Goal: Task Accomplishment & Management: Complete application form

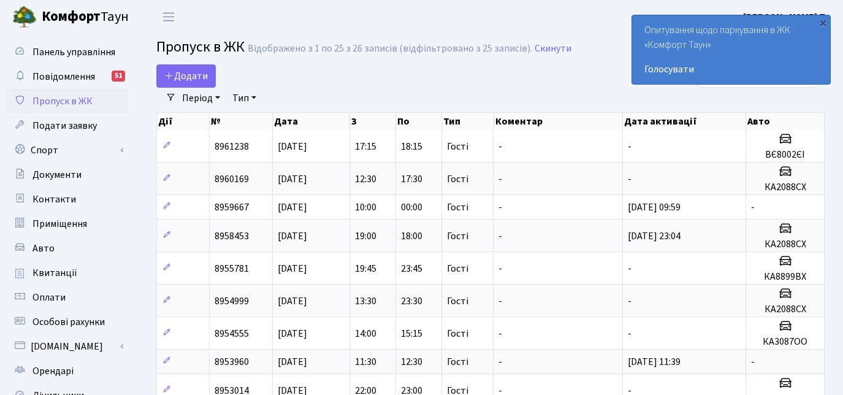
select select "25"
click at [198, 69] on span "Додати" at bounding box center [186, 75] width 44 height 13
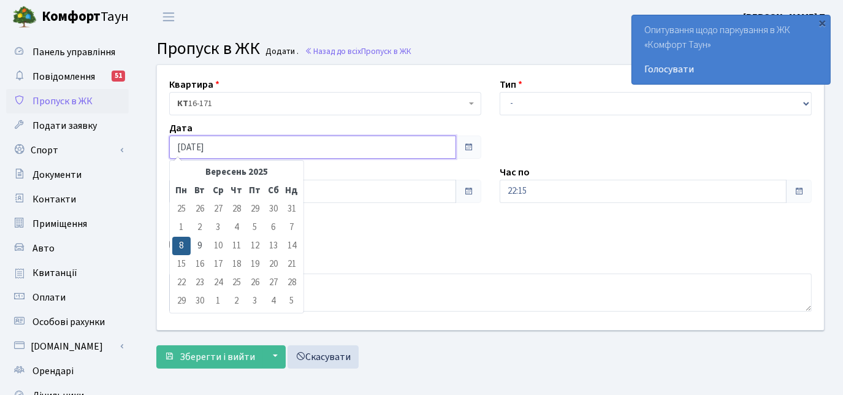
click at [304, 147] on input "[DATE]" at bounding box center [312, 146] width 287 height 23
click at [206, 243] on td "9" at bounding box center [200, 246] width 18 height 18
type input "09.09.2025"
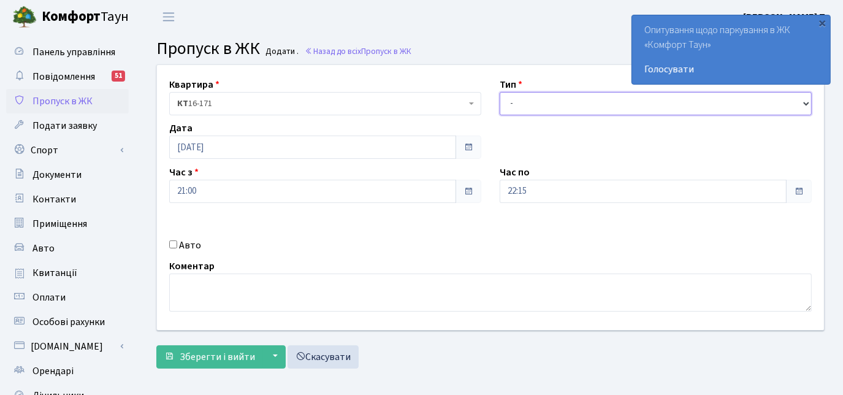
click at [520, 103] on select "- Доставка Таксі Гості Сервіс" at bounding box center [656, 103] width 312 height 23
select select "3"
click at [500, 92] on select "- Доставка Таксі Гості Сервіс" at bounding box center [656, 103] width 312 height 23
click at [170, 243] on input "Авто" at bounding box center [173, 244] width 8 height 8
checkbox input "true"
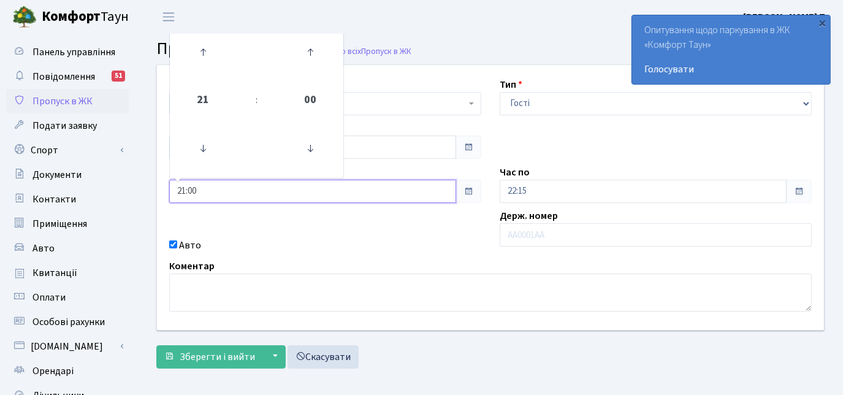
click at [207, 183] on input "21:00" at bounding box center [312, 191] width 287 height 23
click at [204, 50] on icon at bounding box center [202, 52] width 33 height 33
click at [200, 148] on icon at bounding box center [202, 148] width 33 height 33
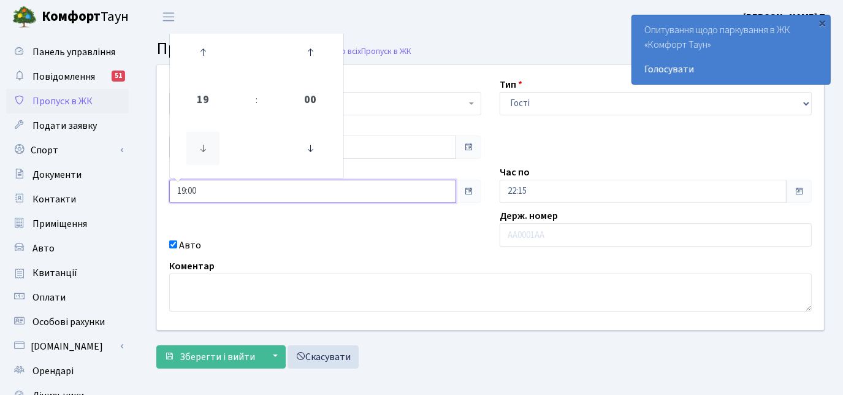
click at [200, 148] on icon at bounding box center [202, 148] width 33 height 33
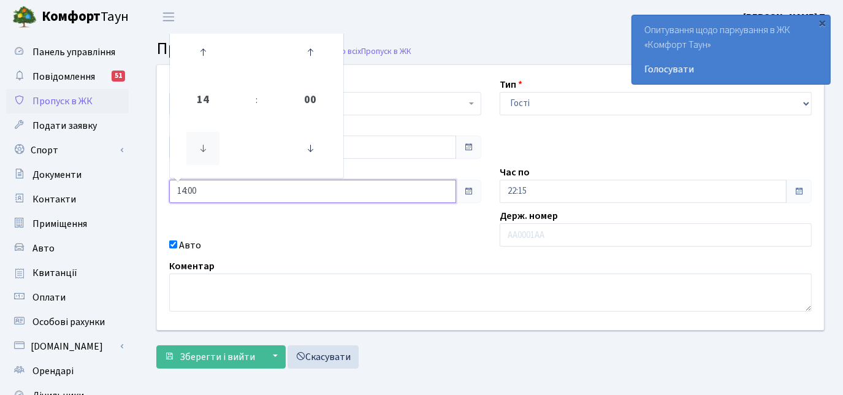
click at [200, 148] on icon at bounding box center [202, 148] width 33 height 33
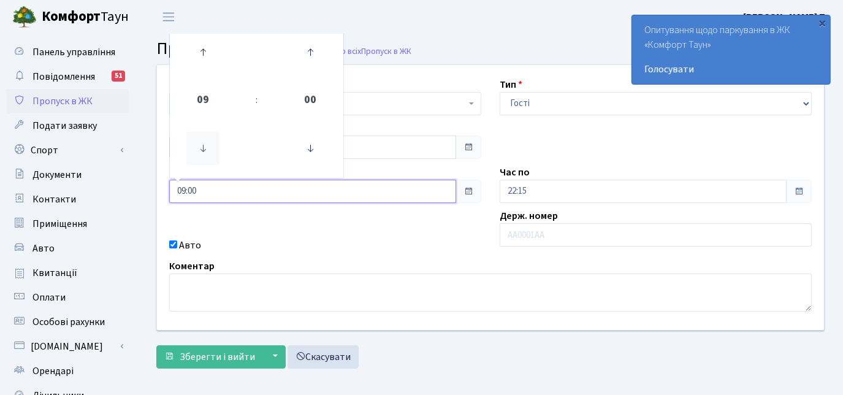
click at [200, 148] on icon at bounding box center [202, 148] width 33 height 33
type input "08:00"
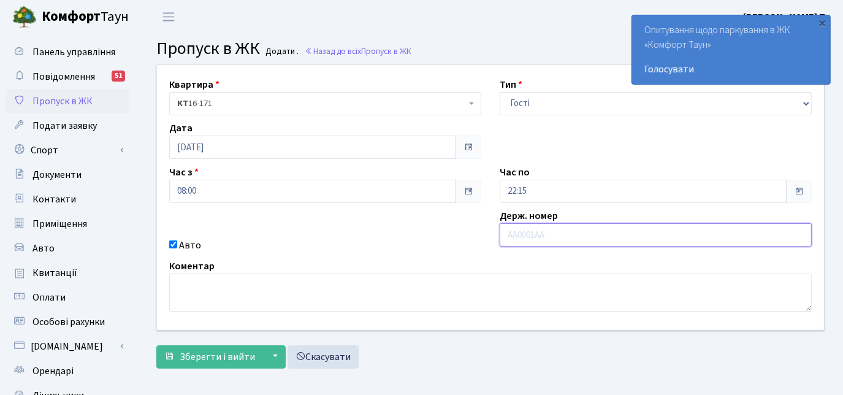
click at [524, 233] on input "text" at bounding box center [656, 234] width 312 height 23
paste input "АІ 3122"
click at [519, 238] on input "АІ 3122" at bounding box center [656, 234] width 312 height 23
click at [517, 240] on input "АІ 3122" at bounding box center [656, 234] width 312 height 23
click at [551, 235] on input "АІ3122" at bounding box center [656, 234] width 312 height 23
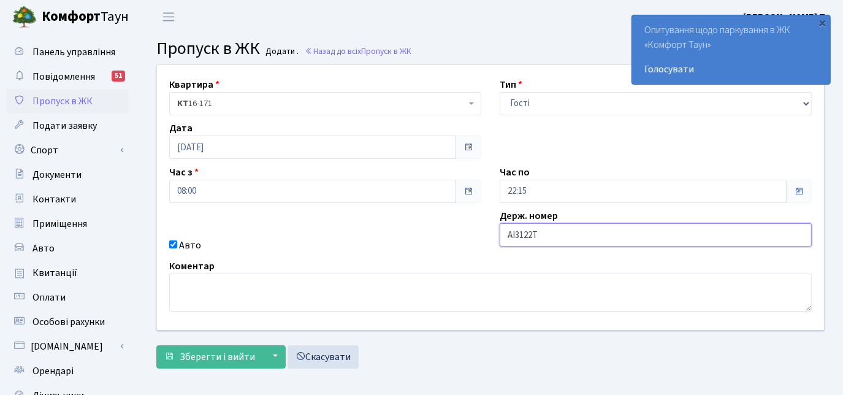
click at [546, 234] on input "АІ3122Т" at bounding box center [656, 234] width 312 height 23
click at [509, 235] on input "АІ3122Т" at bounding box center [656, 234] width 312 height 23
click at [505, 234] on input "АІ3122Т" at bounding box center [656, 234] width 312 height 23
click at [560, 238] on input "АІ3122Т" at bounding box center [656, 234] width 312 height 23
type input "АІ3122ТВ"
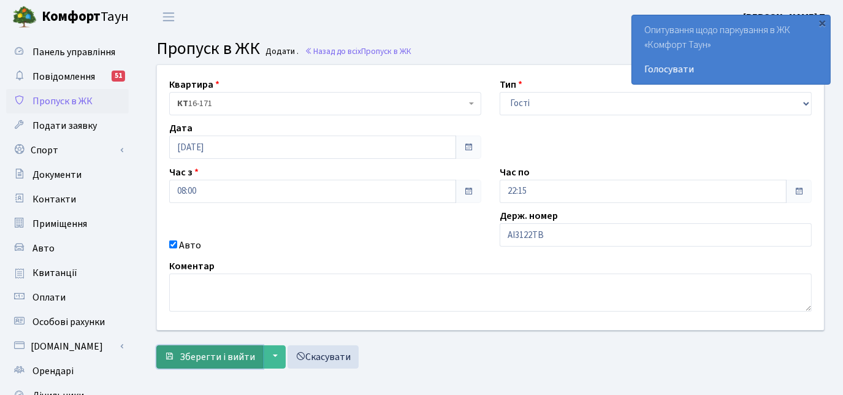
click at [216, 354] on span "Зберегти і вийти" at bounding box center [217, 356] width 75 height 13
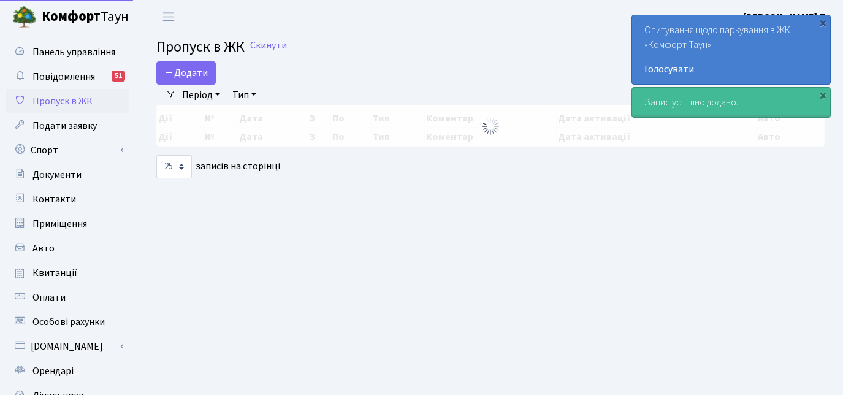
select select "25"
